Goal: Task Accomplishment & Management: Complete application form

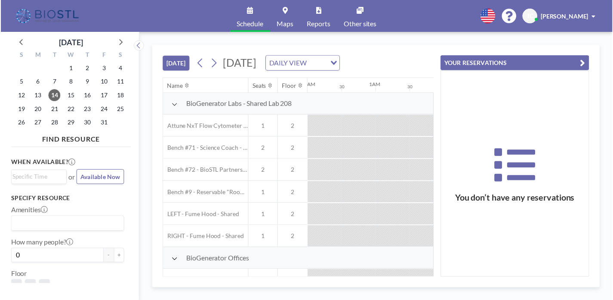
scroll to position [0, 811]
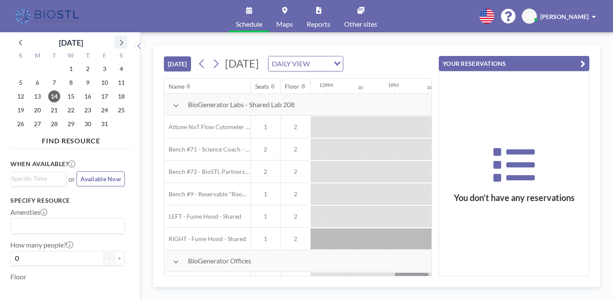
click at [115, 37] on icon at bounding box center [120, 42] width 11 height 11
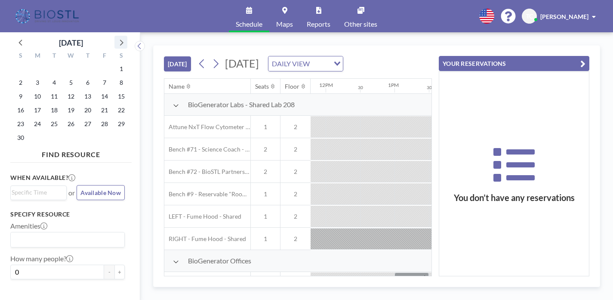
click at [115, 37] on icon at bounding box center [120, 42] width 11 height 11
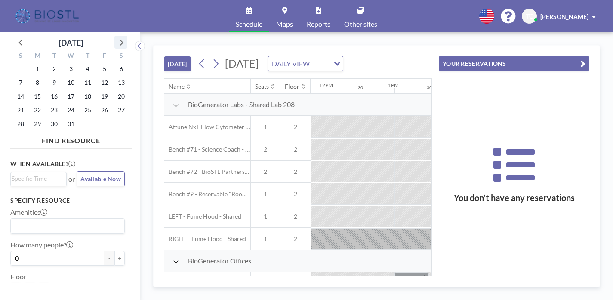
click at [115, 37] on icon at bounding box center [120, 42] width 11 height 11
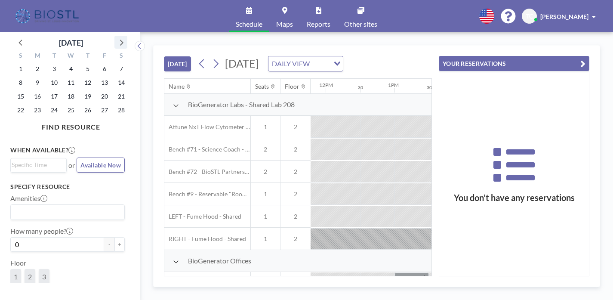
click at [115, 37] on icon at bounding box center [120, 42] width 11 height 11
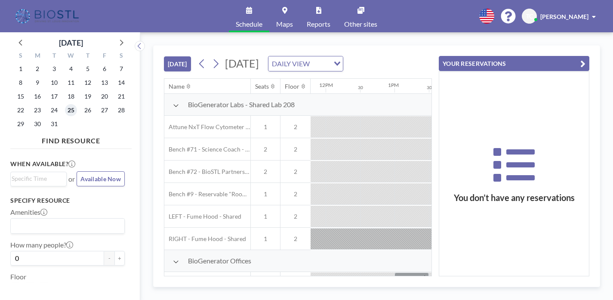
click at [65, 104] on span "25" at bounding box center [71, 110] width 12 height 12
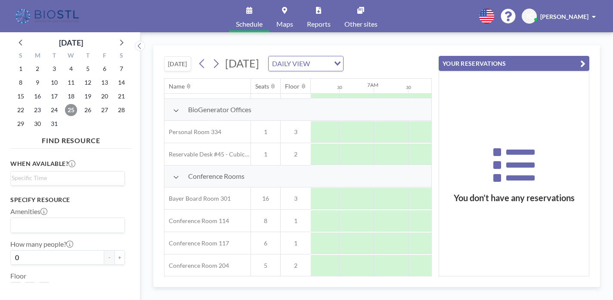
scroll to position [147, 419]
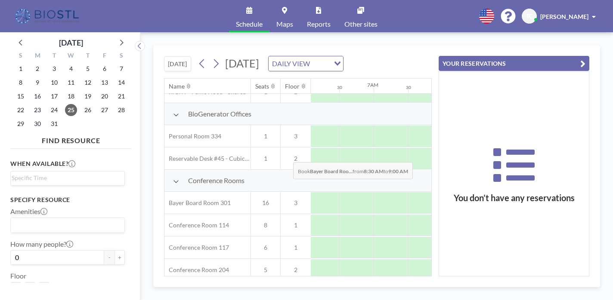
click at [477, 192] on div at bounding box center [494, 203] width 34 height 22
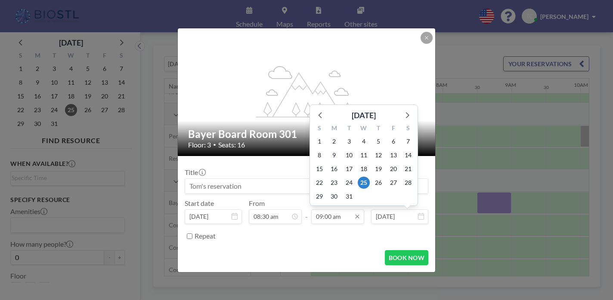
scroll to position [240, 0]
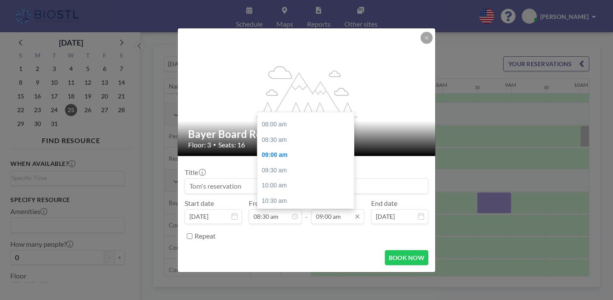
click at [332, 210] on input "09:00 am" at bounding box center [337, 217] width 53 height 15
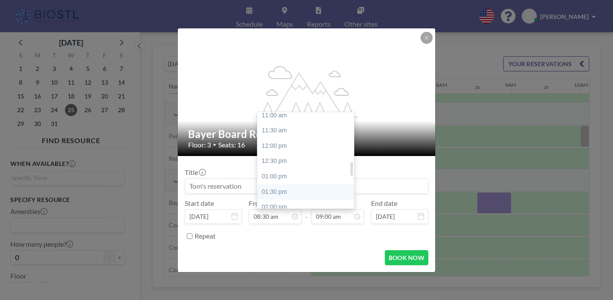
scroll to position [342, 0]
click at [282, 198] on div "02:00 pm" at bounding box center [305, 205] width 96 height 15
type input "02:00 pm"
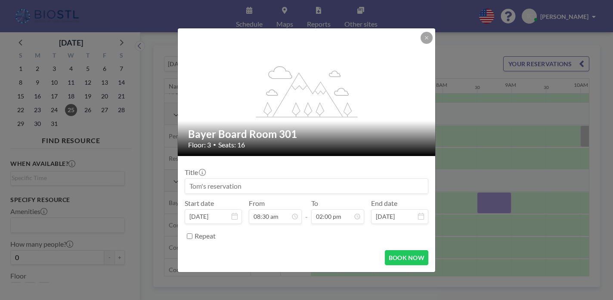
scroll to position [373, 0]
click at [281, 179] on input at bounding box center [306, 186] width 243 height 15
click at [274, 179] on input "Panome Board Meeting" at bounding box center [306, 186] width 243 height 15
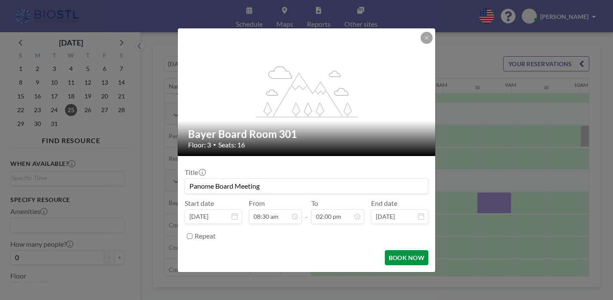
type input "Panome Board Meeting"
click at [392, 250] on button "BOOK NOW" at bounding box center [406, 257] width 43 height 15
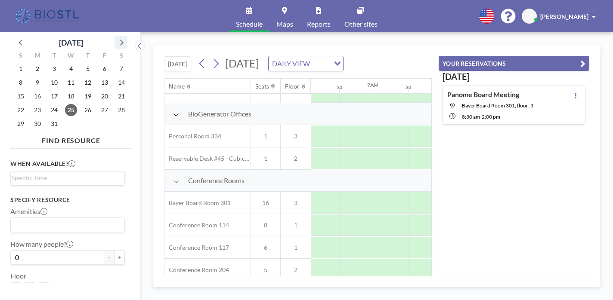
click at [115, 37] on icon at bounding box center [120, 42] width 11 height 11
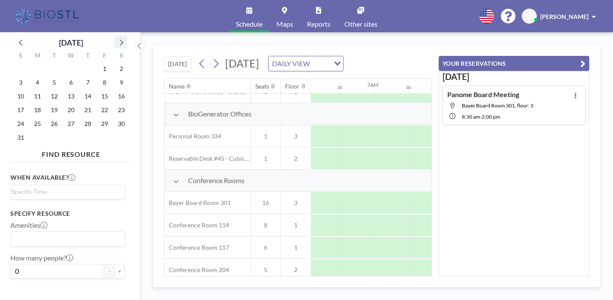
click at [115, 37] on icon at bounding box center [120, 42] width 11 height 11
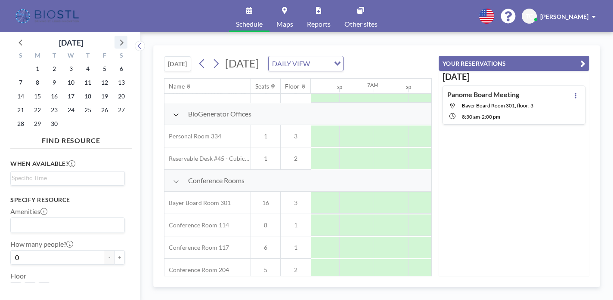
click at [115, 37] on icon at bounding box center [120, 42] width 11 height 11
click at [65, 63] on span "1" at bounding box center [71, 69] width 12 height 12
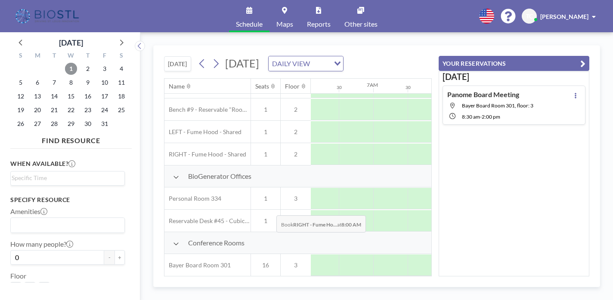
scroll to position [133, 419]
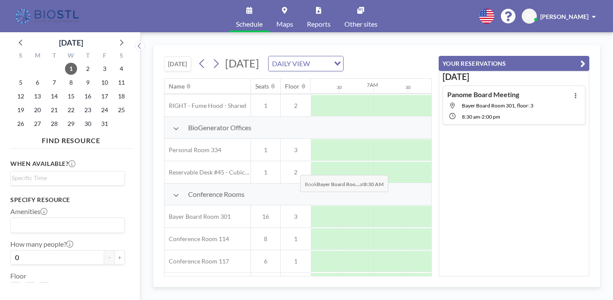
click at [476, 206] on div at bounding box center [493, 217] width 34 height 22
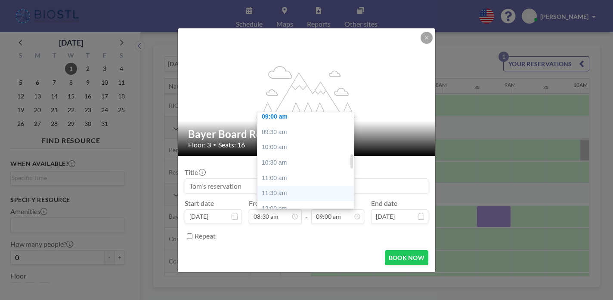
scroll to position [299, 0]
click at [283, 242] on div "02:00 pm" at bounding box center [305, 249] width 96 height 15
type input "02:00 pm"
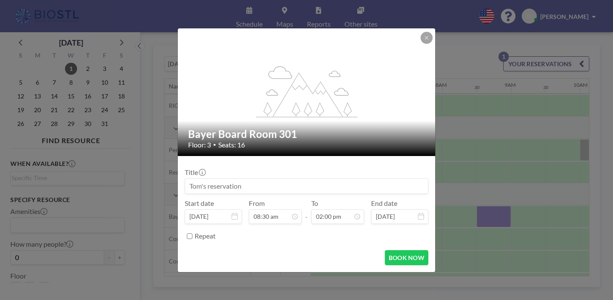
click at [274, 182] on input at bounding box center [306, 186] width 243 height 15
paste input "Panome Board Meeting"
type input "Panome Board Meeting"
click at [389, 250] on button "BOOK NOW" at bounding box center [406, 257] width 43 height 15
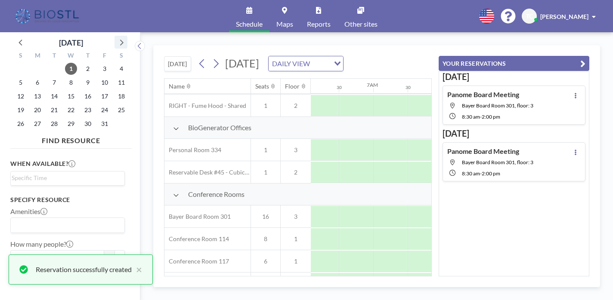
click at [115, 37] on icon at bounding box center [120, 42] width 11 height 11
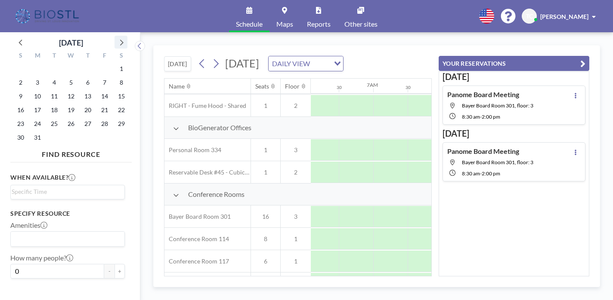
click at [115, 37] on icon at bounding box center [120, 42] width 11 height 11
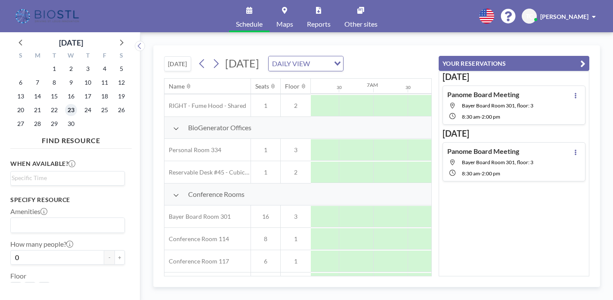
click at [65, 104] on span "23" at bounding box center [71, 110] width 12 height 12
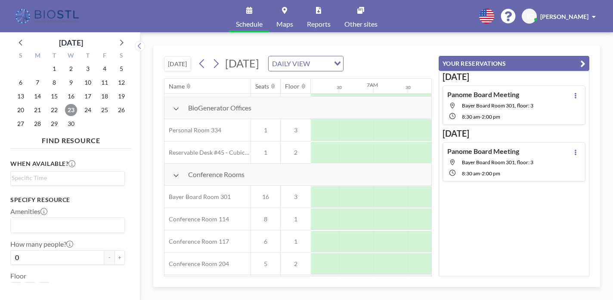
scroll to position [152, 422]
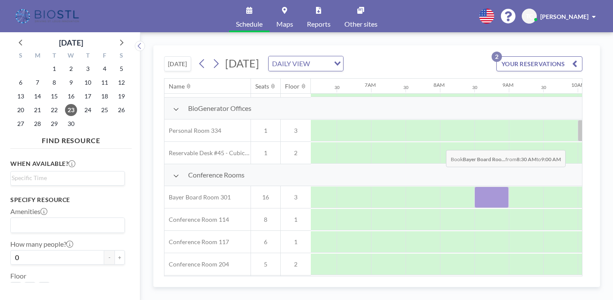
click at [474, 187] on div at bounding box center [491, 198] width 34 height 22
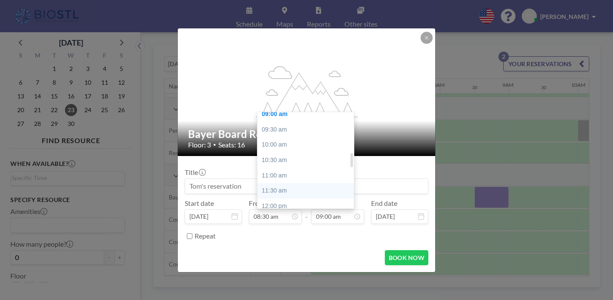
scroll to position [290, 0]
click at [299, 250] on div "02:00 pm" at bounding box center [305, 257] width 96 height 15
type input "02:00 pm"
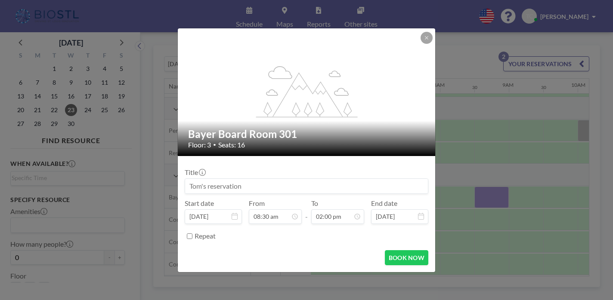
click at [288, 185] on div at bounding box center [307, 186] width 244 height 15
click at [288, 179] on input at bounding box center [306, 186] width 243 height 15
paste input "Panome Board Meeting"
type input "Panome Board Meeting"
click at [386, 250] on button "BOOK NOW" at bounding box center [406, 257] width 43 height 15
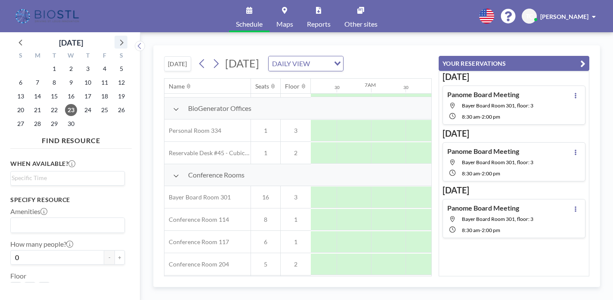
click at [115, 37] on icon at bounding box center [120, 42] width 11 height 11
click at [65, 90] on span "16" at bounding box center [71, 96] width 12 height 12
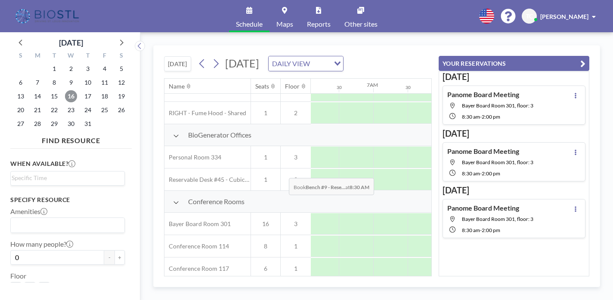
scroll to position [126, 419]
click at [477, 213] on div at bounding box center [494, 224] width 34 height 22
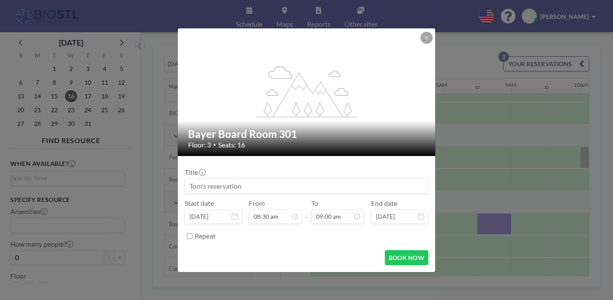
click at [278, 179] on input at bounding box center [306, 186] width 243 height 15
paste input "Panome Board Meeting"
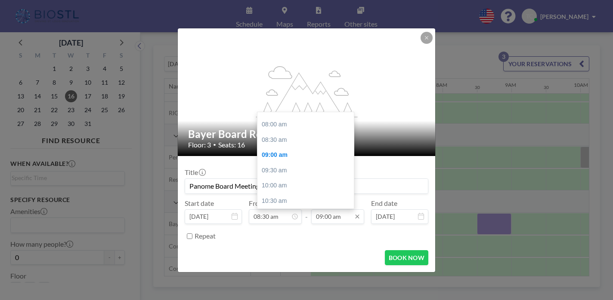
type input "Panome Board Meeting"
click at [334, 210] on input "09:00 am" at bounding box center [337, 217] width 53 height 15
click at [283, 239] on div "02:00 pm" at bounding box center [305, 246] width 96 height 15
type input "02:00 pm"
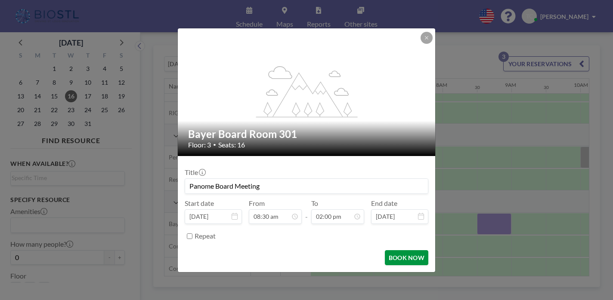
scroll to position [0, 0]
click at [389, 250] on button "BOOK NOW" at bounding box center [406, 257] width 43 height 15
